Goal: Book appointment/travel/reservation

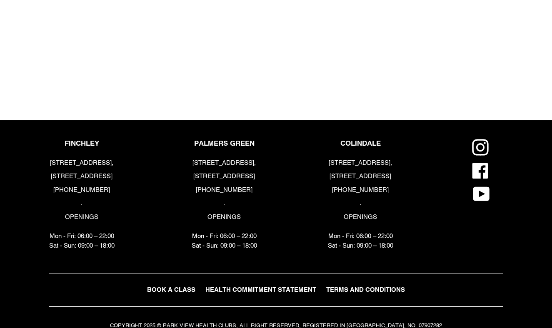
scroll to position [964, 0]
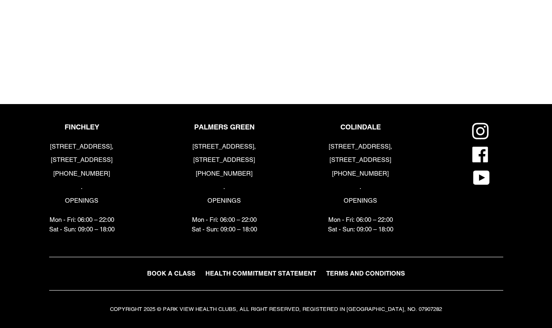
click at [175, 271] on span "BOOK A CLASS" at bounding box center [171, 273] width 48 height 7
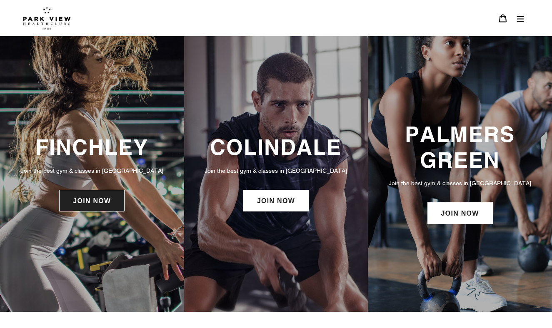
click at [94, 201] on link "JOIN NOW" at bounding box center [91, 201] width 65 height 22
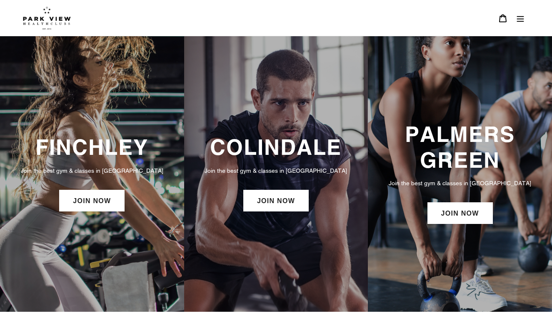
click at [299, 156] on h3 "COLINDALE" at bounding box center [275, 147] width 167 height 25
click at [294, 200] on link "JOIN NOW" at bounding box center [275, 201] width 65 height 22
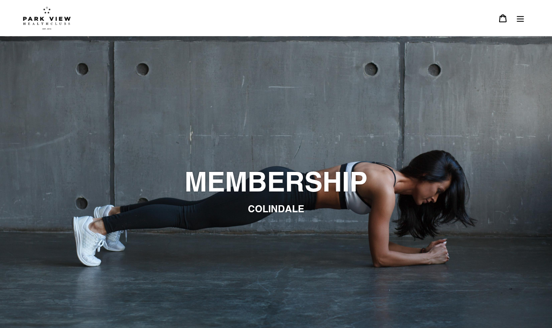
click at [522, 19] on icon "Menu" at bounding box center [520, 19] width 7 height 6
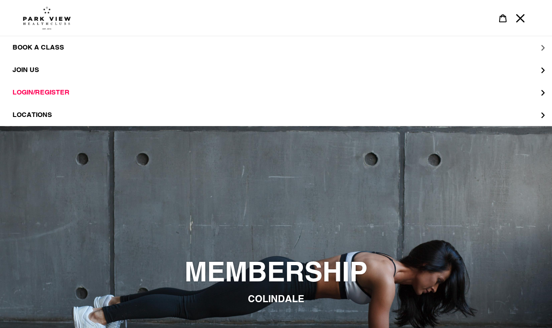
click at [45, 47] on span "BOOK A CLASS" at bounding box center [38, 47] width 52 height 8
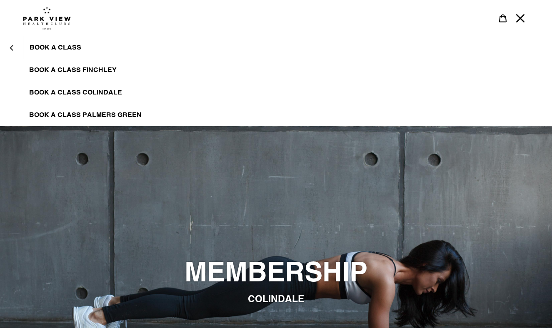
click at [39, 92] on span "BOOK A CLASS COLINDALE" at bounding box center [75, 92] width 93 height 8
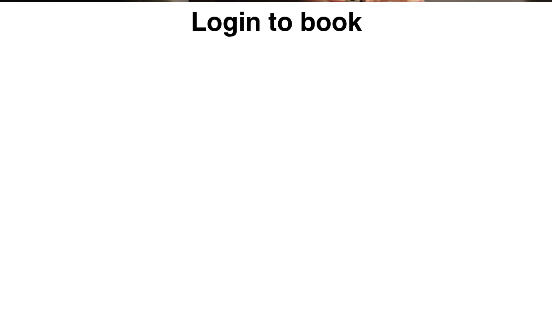
scroll to position [363, 0]
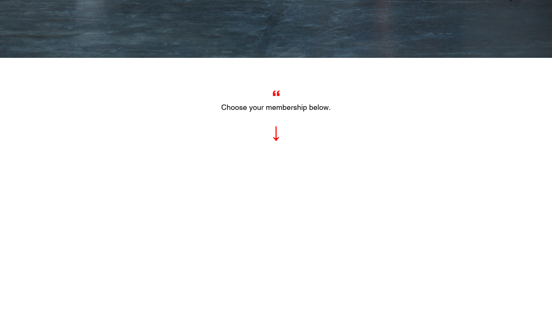
scroll to position [229, 0]
